Goal: Check status: Check status

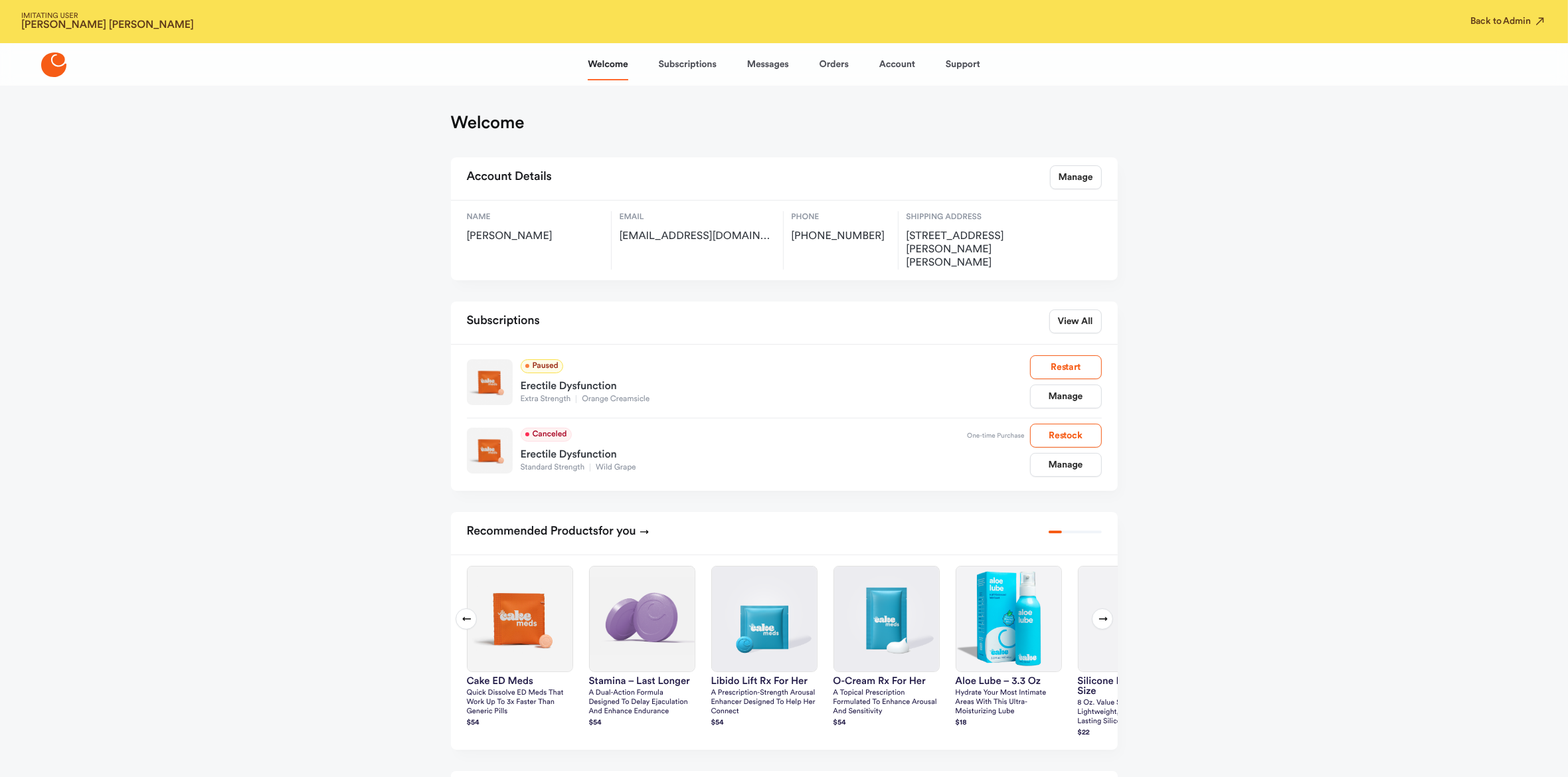
drag, startPoint x: 559, startPoint y: 232, endPoint x: 465, endPoint y: 239, distance: 94.3
click at [462, 239] on div "Name [PERSON_NAME] Email [EMAIL_ADDRESS][DOMAIN_NAME] Phone [PHONE_NUMBER] Ship…" at bounding box center [784, 240] width 667 height 80
copy span "[PERSON_NAME]"
click at [821, 59] on link "Orders" at bounding box center [833, 64] width 29 height 32
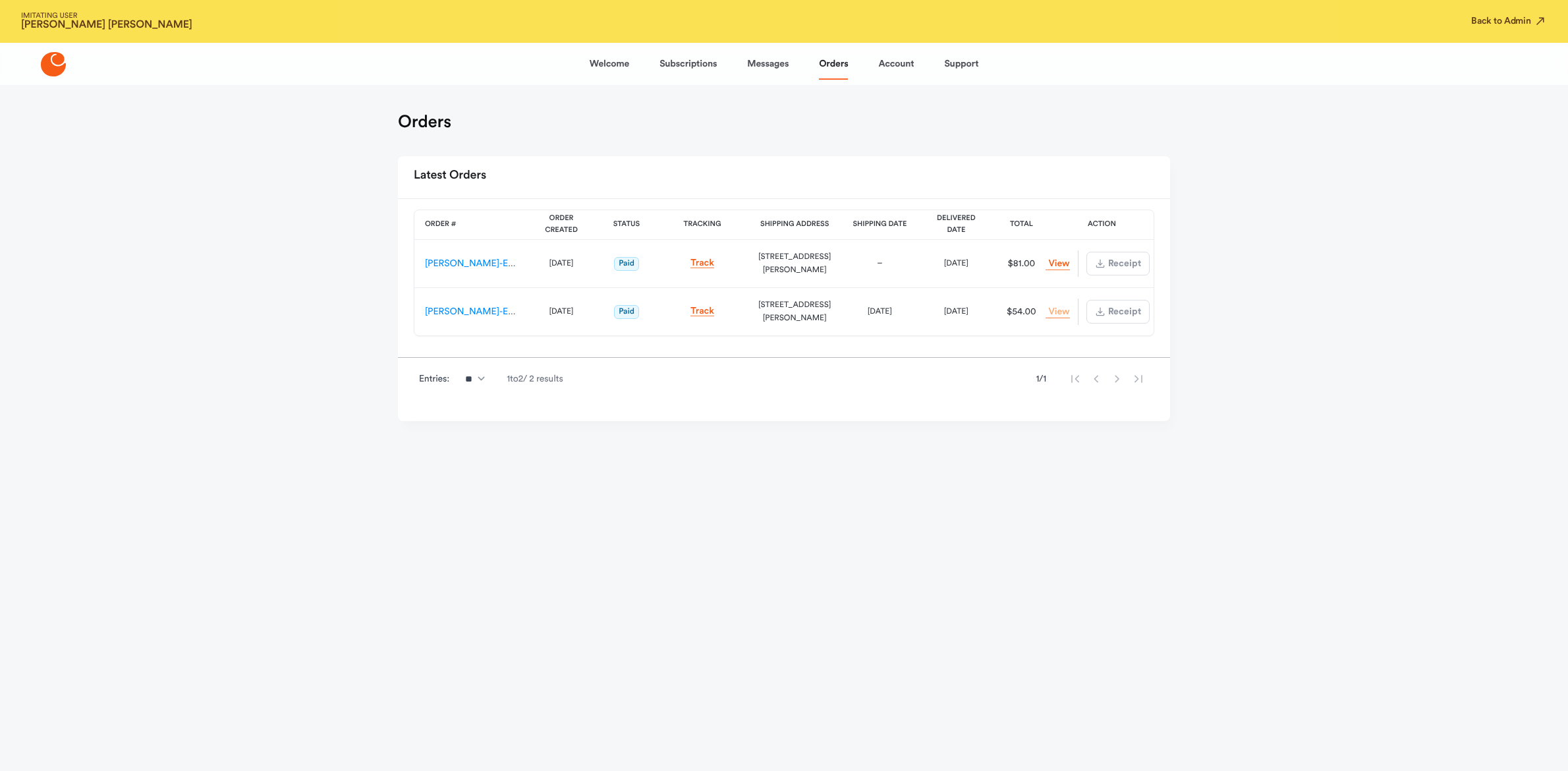
click at [1055, 311] on link "View Order" at bounding box center [1057, 312] width 24 height 12
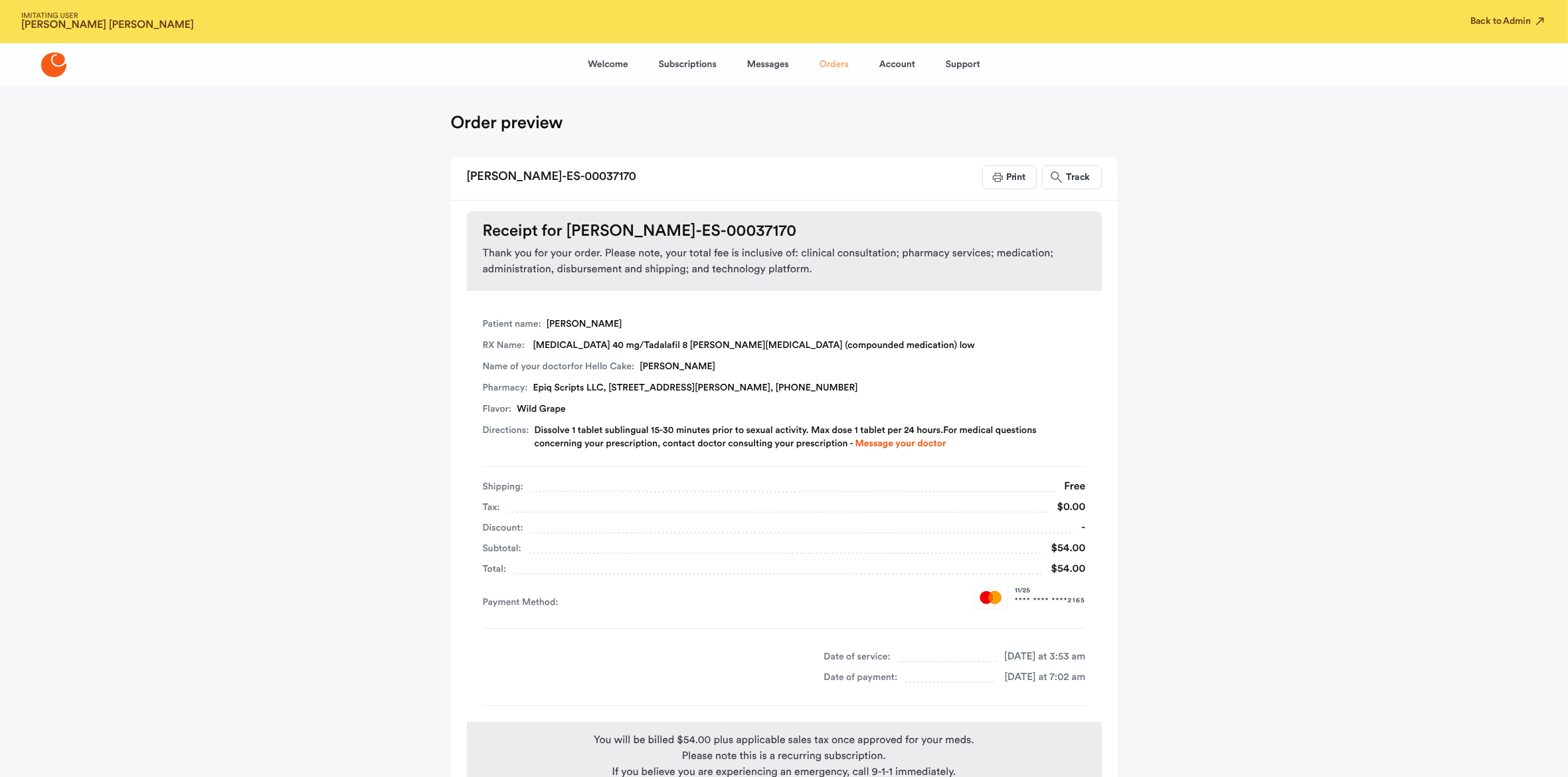
click at [833, 70] on link "Orders" at bounding box center [833, 64] width 29 height 32
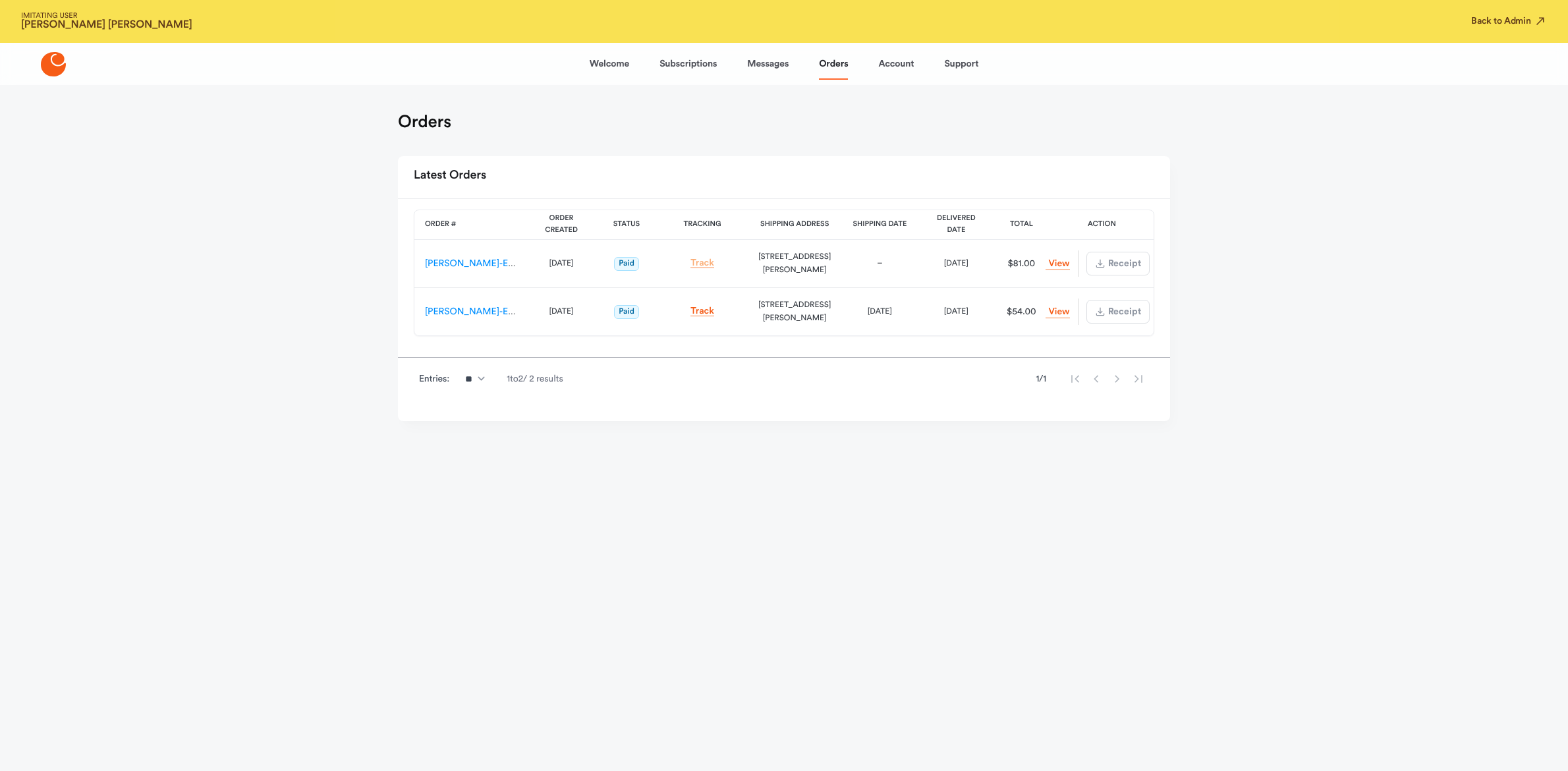
click at [703, 263] on link "Track" at bounding box center [702, 263] width 24 height 10
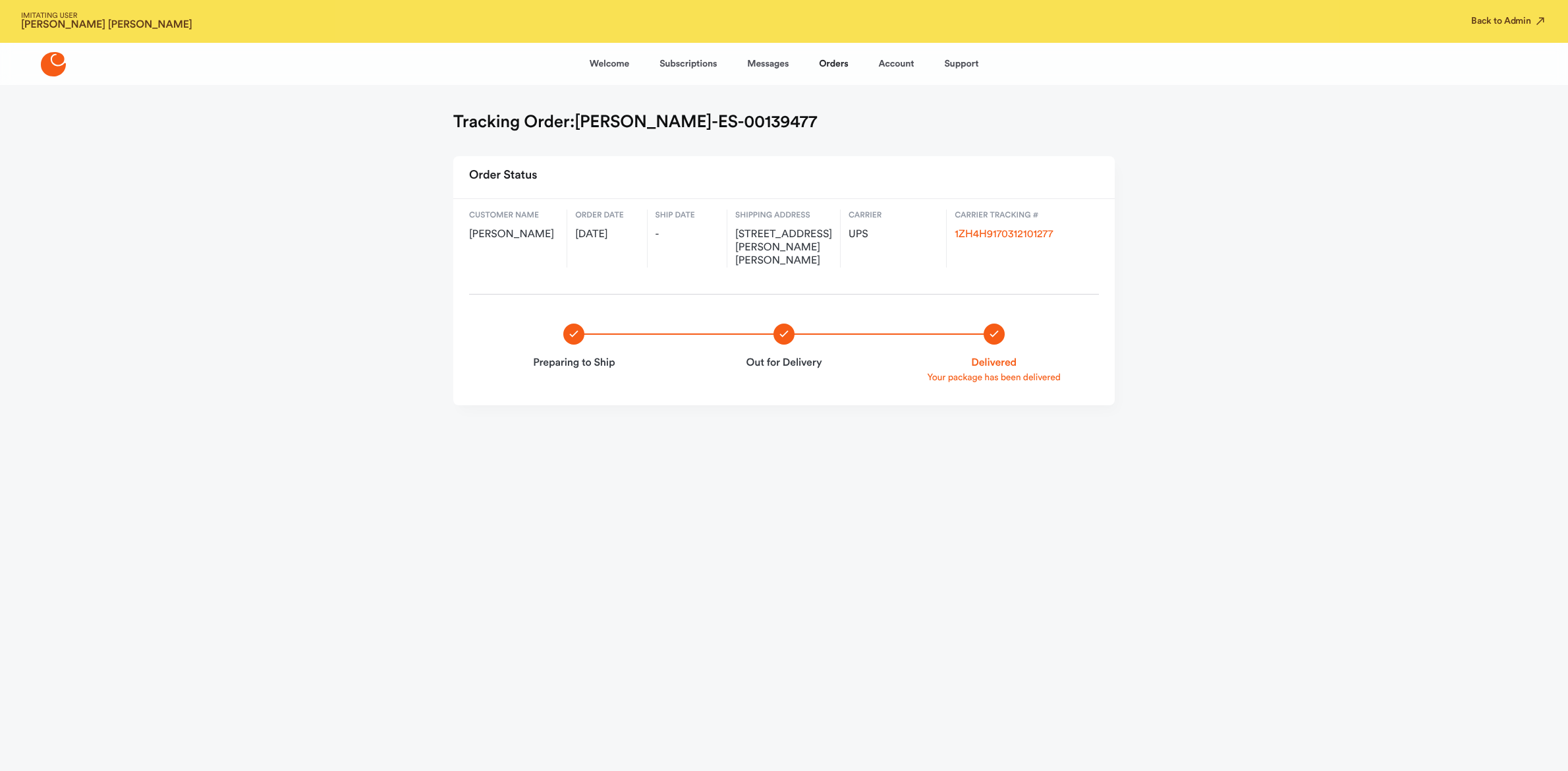
click at [1017, 219] on span "Carrier Tracking #" at bounding box center [1023, 215] width 137 height 12
click at [1014, 231] on link "1ZH4H9170312101277" at bounding box center [1004, 234] width 98 height 11
click at [509, 238] on span "[PERSON_NAME]" at bounding box center [513, 234] width 89 height 13
click at [512, 238] on span "[PERSON_NAME]" at bounding box center [513, 234] width 89 height 13
click at [512, 238] on span "[PERSON_NAME]" at bounding box center [513, 234] width 89 height 13
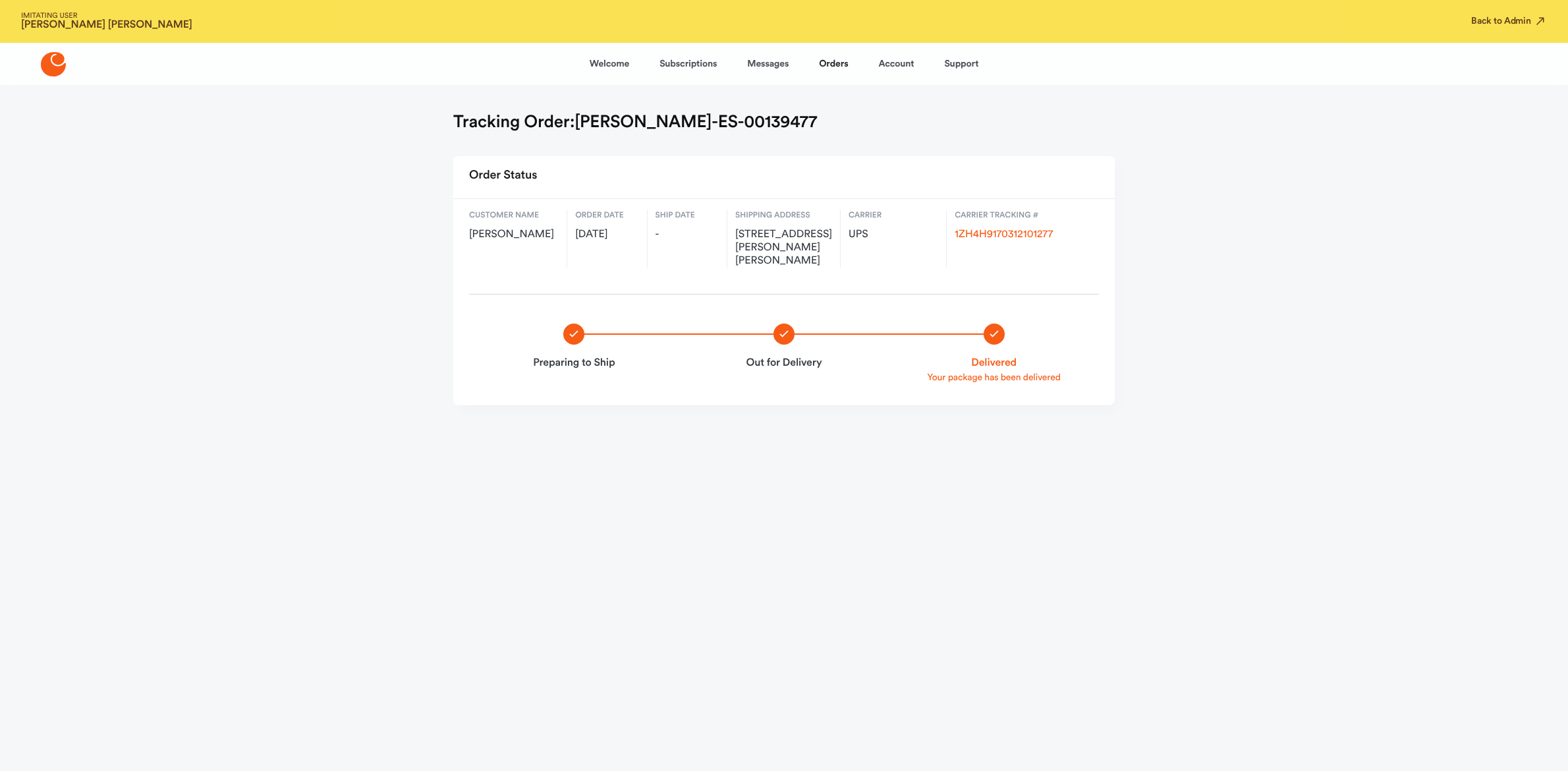
click at [517, 238] on span "[PERSON_NAME]" at bounding box center [513, 234] width 89 height 13
click at [520, 232] on span "[PERSON_NAME]" at bounding box center [513, 234] width 89 height 13
copy span "[PERSON_NAME]"
